Goal: Transaction & Acquisition: Subscribe to service/newsletter

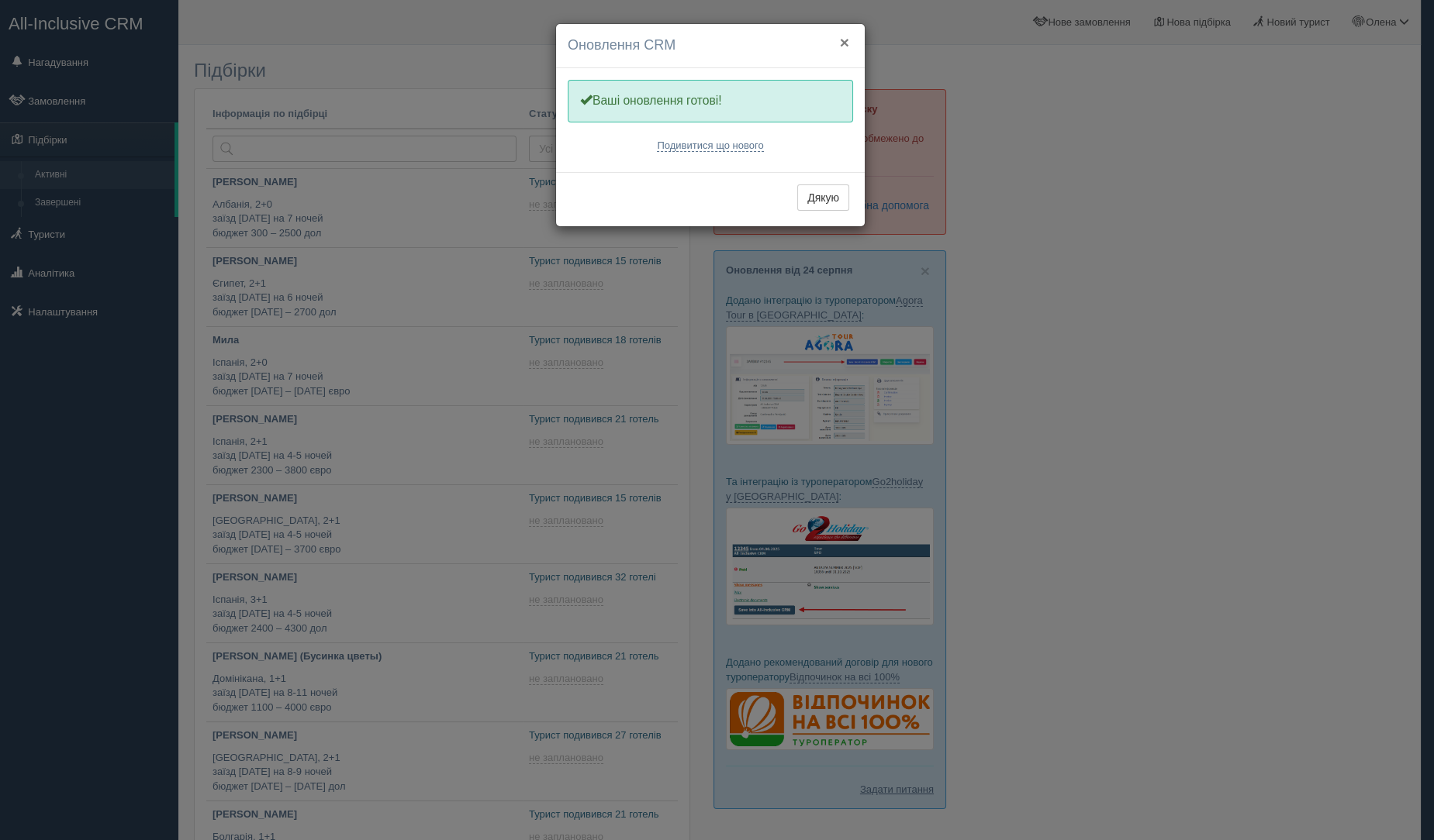
click at [845, 40] on button "×" at bounding box center [844, 42] width 10 height 17
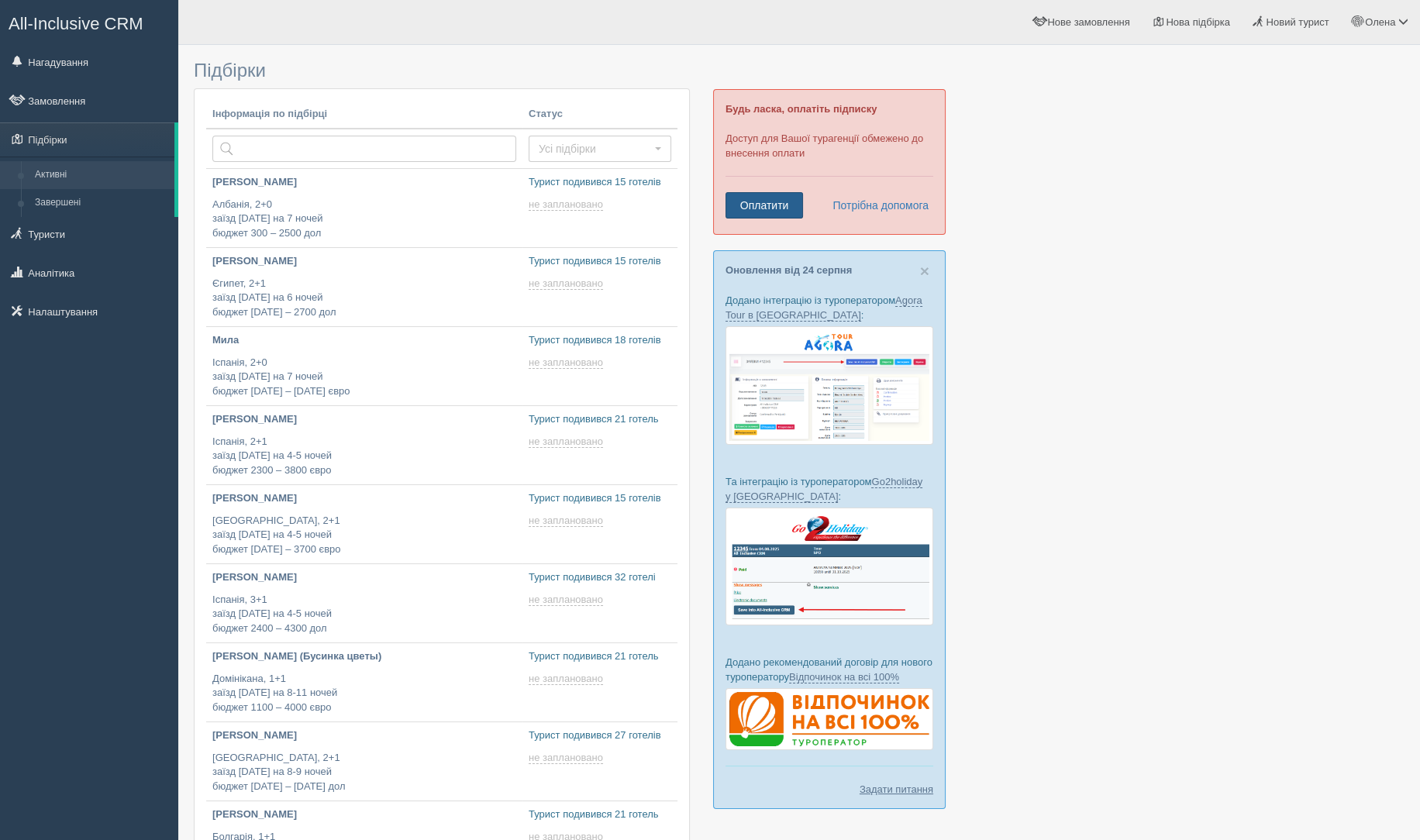
click at [764, 199] on link "Оплатити" at bounding box center [764, 205] width 77 height 26
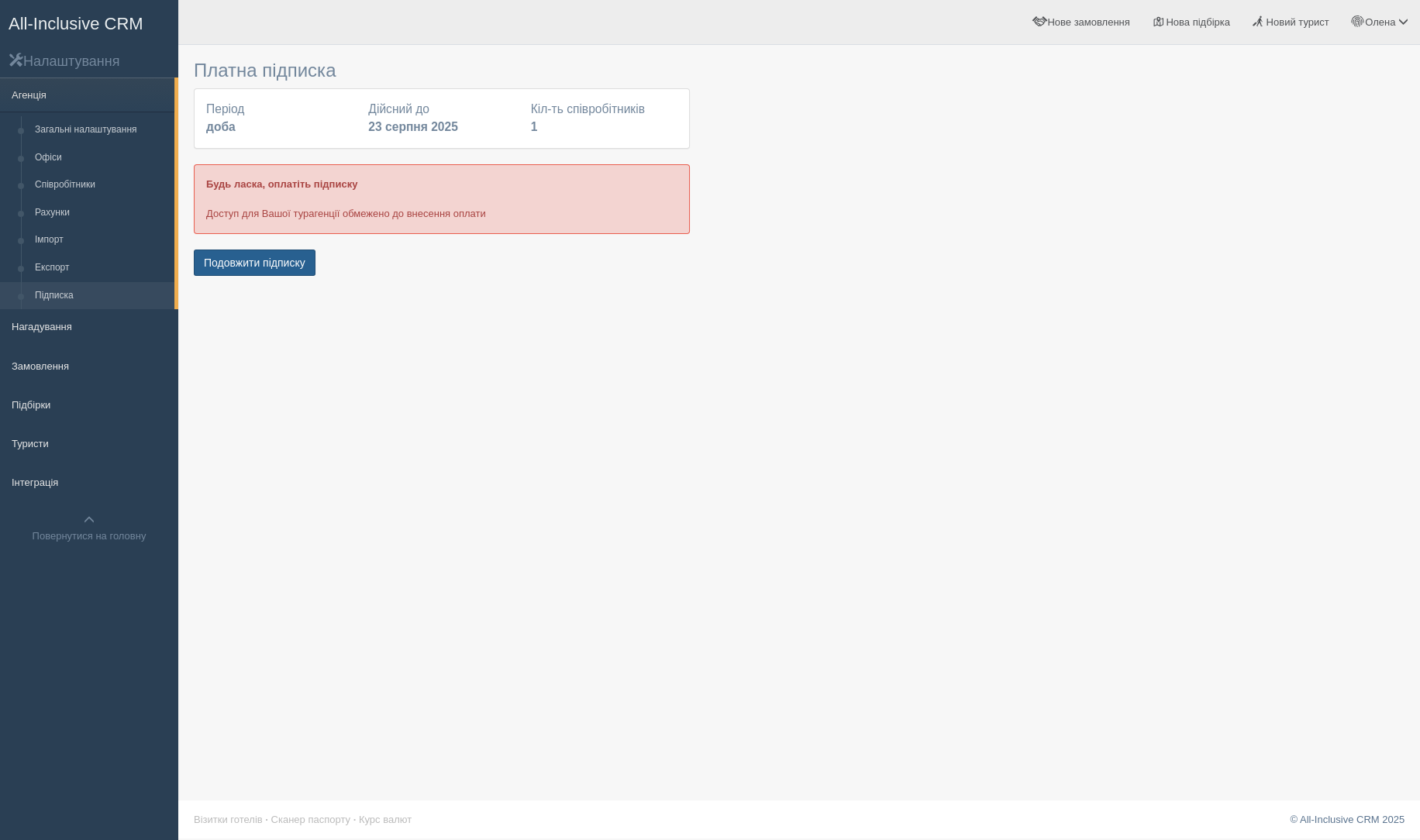
click at [244, 260] on button "Подовжити підписку" at bounding box center [254, 262] width 121 height 26
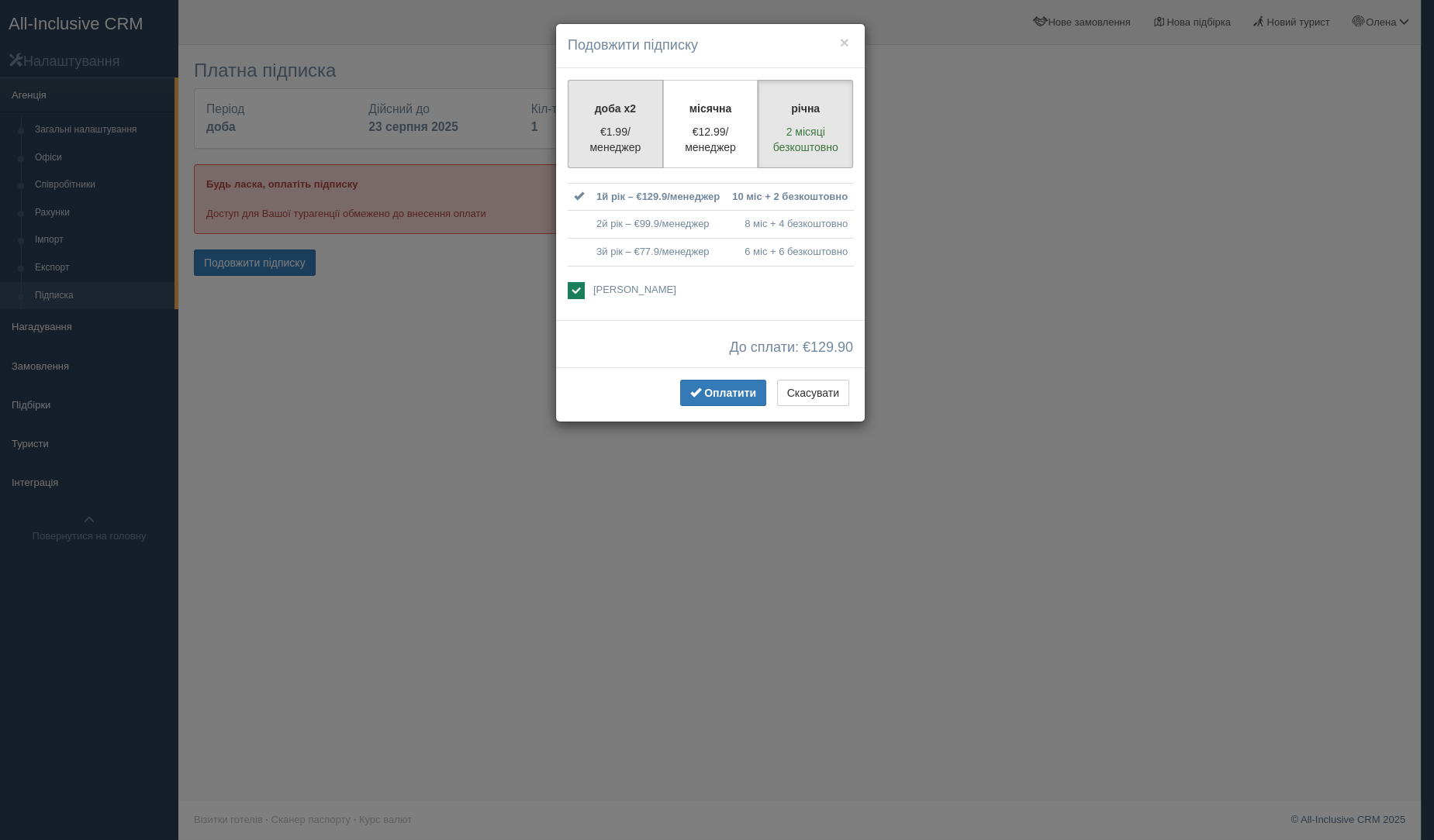
click at [589, 125] on p "€1.99/менеджер" at bounding box center [614, 140] width 75 height 31
radio input "true"
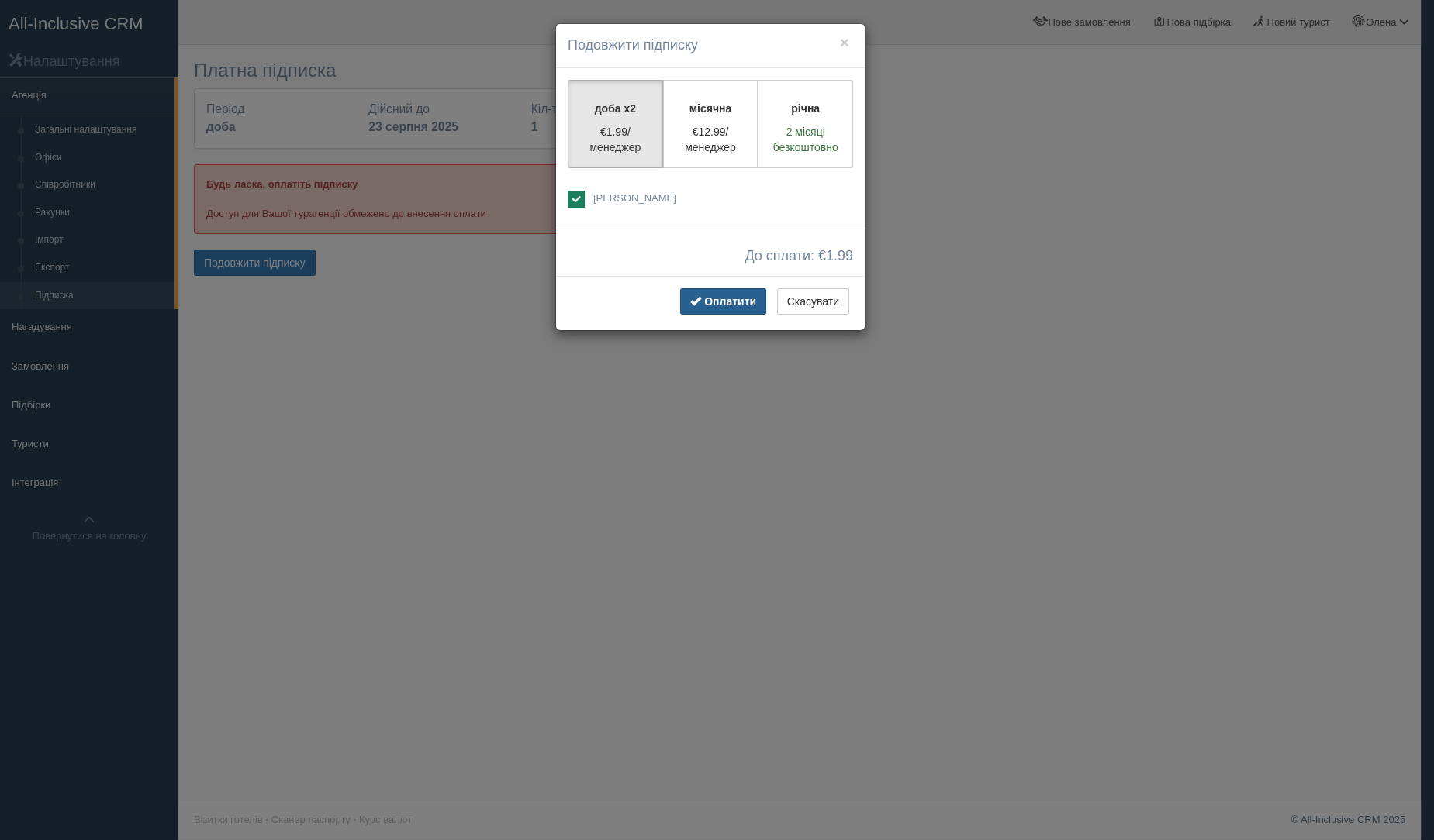
click at [727, 295] on span "Оплатити" at bounding box center [730, 301] width 52 height 13
